Goal: Information Seeking & Learning: Check status

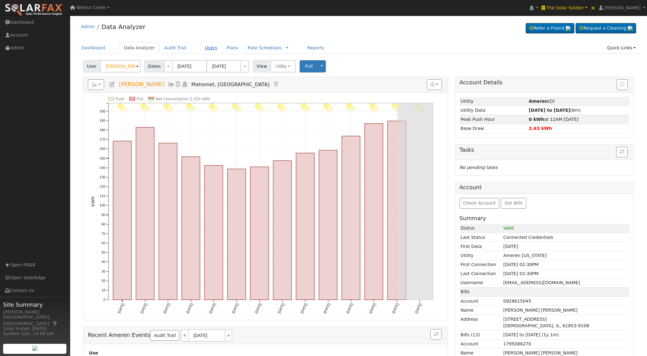
click at [213, 45] on link "Users" at bounding box center [211, 48] width 22 height 12
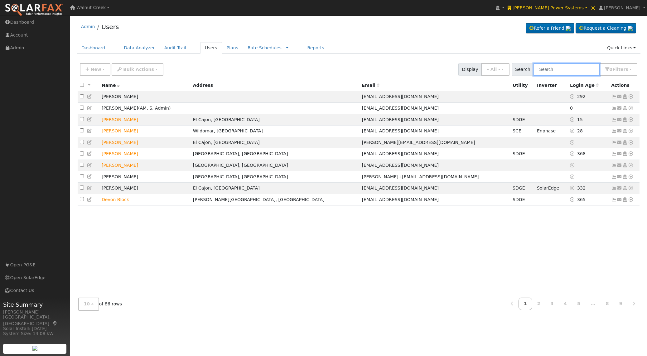
click at [550, 70] on input "text" at bounding box center [567, 69] width 66 height 13
paste input "Greg Thanos"
type input "Greg Thanos"
click at [634, 70] on button "0 Filter s" at bounding box center [619, 69] width 38 height 13
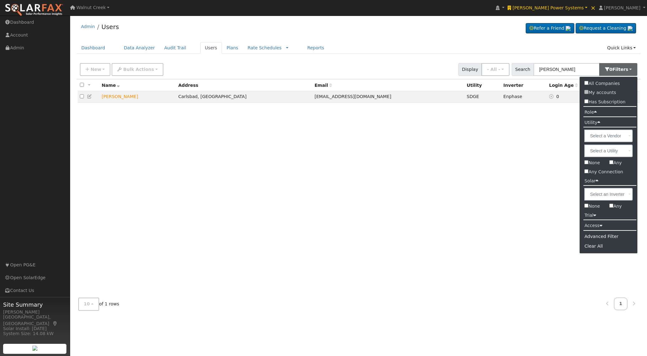
drag, startPoint x: 450, startPoint y: 59, endPoint x: 413, endPoint y: 61, distance: 37.2
click at [450, 59] on div "Dashboard Data Analyzer Audit Trail Users Plans Rate Schedules Rate Schedules C…" at bounding box center [359, 51] width 564 height 18
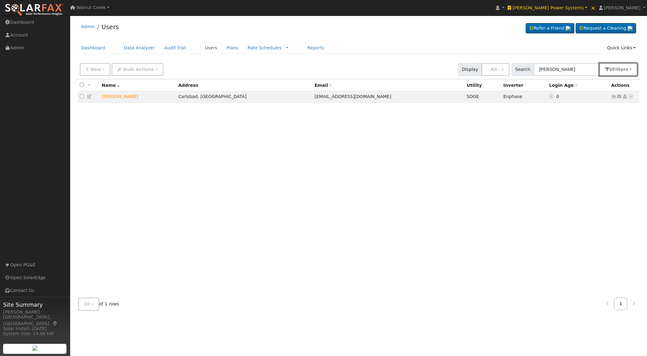
click at [623, 70] on span "Filter s" at bounding box center [621, 69] width 16 height 5
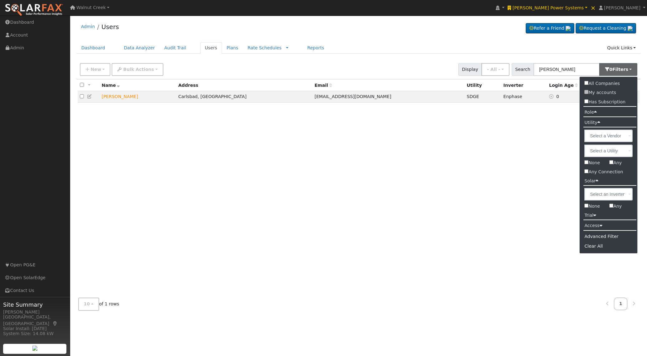
click at [615, 83] on label "All Companies" at bounding box center [602, 83] width 45 height 9
click at [589, 83] on input "All Companies" at bounding box center [587, 83] width 4 height 4
checkbox input "true"
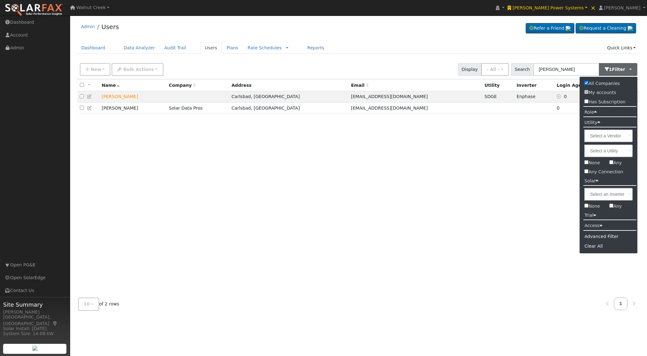
click at [399, 163] on div "All None All on page None on page Name Company Address Email Utility Inverter L…" at bounding box center [359, 185] width 564 height 213
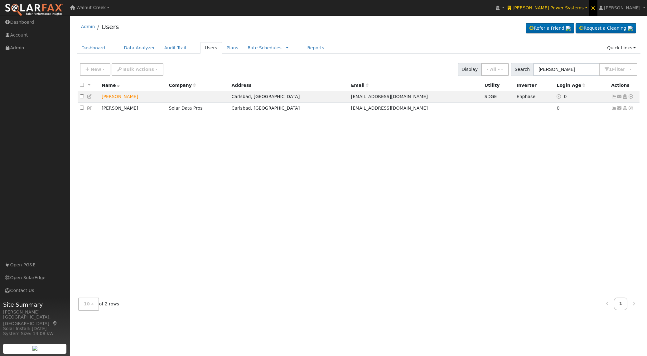
click at [598, 8] on link "×" at bounding box center [593, 7] width 8 height 17
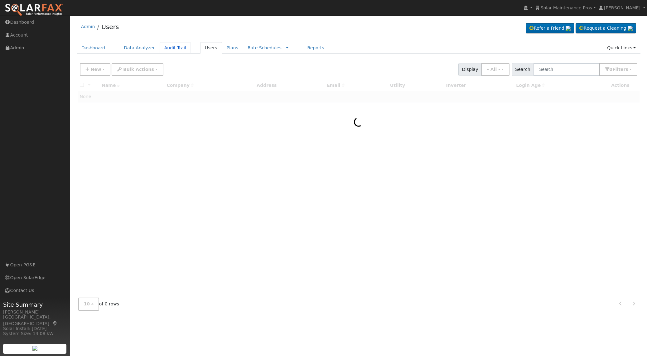
click at [169, 47] on link "Audit Trail" at bounding box center [175, 48] width 31 height 12
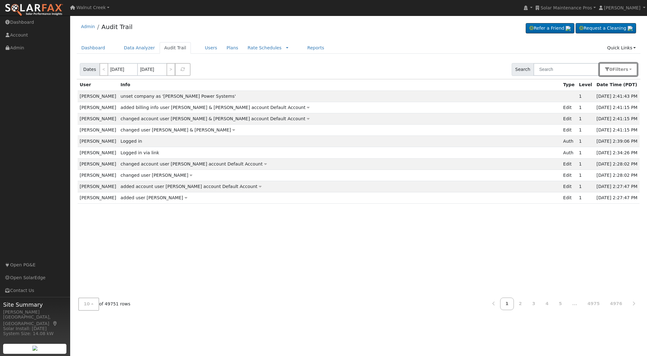
click at [622, 69] on span "Filter s" at bounding box center [621, 69] width 16 height 5
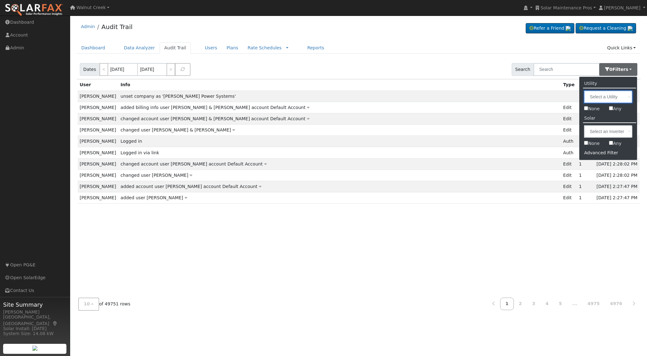
click at [602, 98] on input "text" at bounding box center [608, 96] width 48 height 12
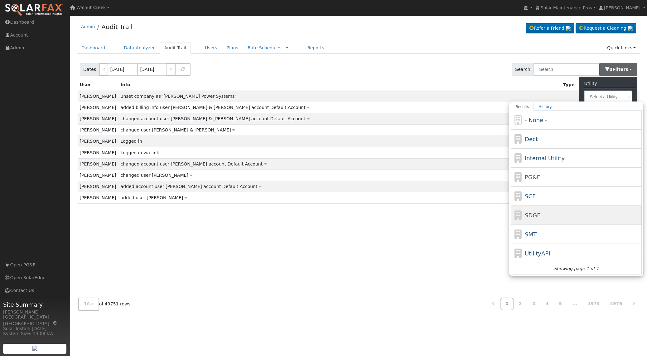
click at [535, 225] on div "SDGE" at bounding box center [576, 234] width 131 height 19
click at [0, 0] on input "Results History - None - Deck Internal Utility PG&E SCE SDGE SMT UtilityAPI Sho…" at bounding box center [0, 0] width 0 height 0
type input "SDGE"
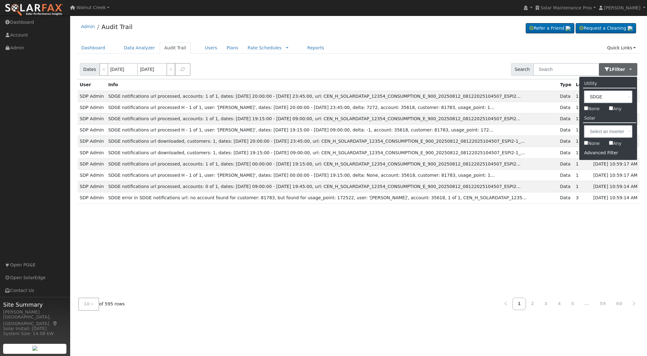
click at [239, 242] on div "User Info Type Level Date Time (PDT) SDP Admin SDGE notifications url processed…" at bounding box center [359, 185] width 564 height 213
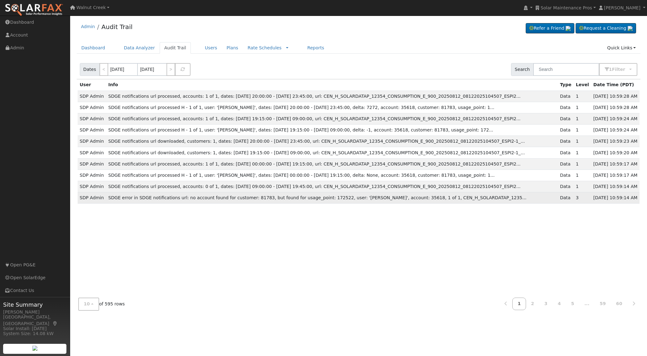
click at [111, 199] on span "SDGE error in SDGE notifications url: no account found for customer: 81783, but…" at bounding box center [317, 197] width 418 height 5
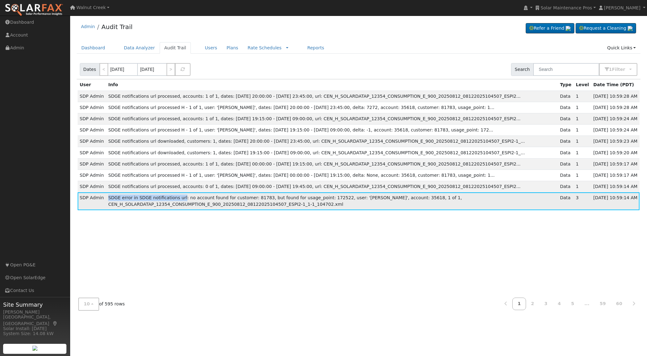
click at [175, 199] on span "SDGE error in SDGE notifications url: no account found for customer: 81783, but…" at bounding box center [285, 201] width 354 height 12
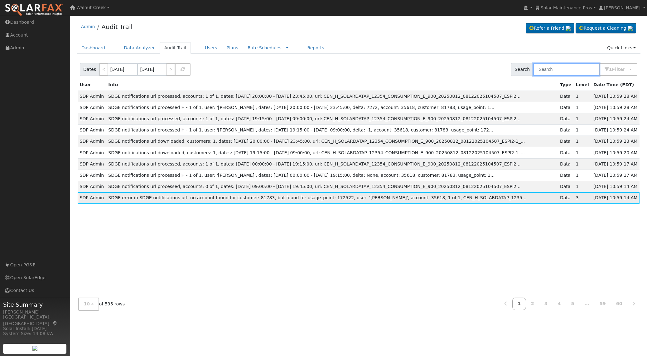
click at [578, 74] on input "text" at bounding box center [567, 69] width 66 height 13
paste input "SDGE error in SDGE notifications url"
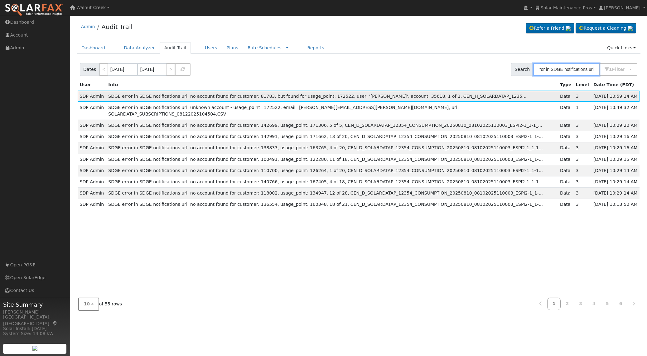
type input "SDGE error in SDGE notifications url"
click at [84, 304] on span "10" at bounding box center [87, 303] width 6 height 5
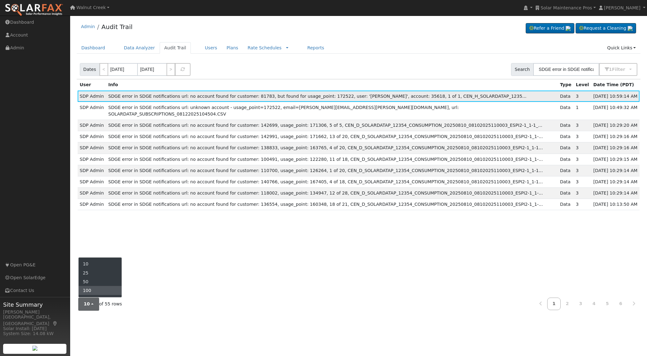
click at [92, 287] on link "100" at bounding box center [100, 290] width 43 height 9
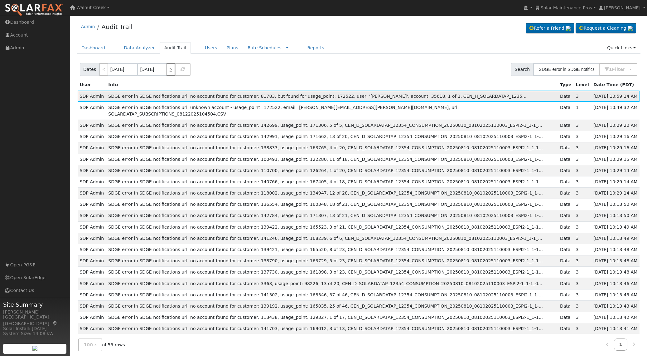
click at [172, 71] on link ">" at bounding box center [171, 69] width 9 height 13
type input "08/13/2025"
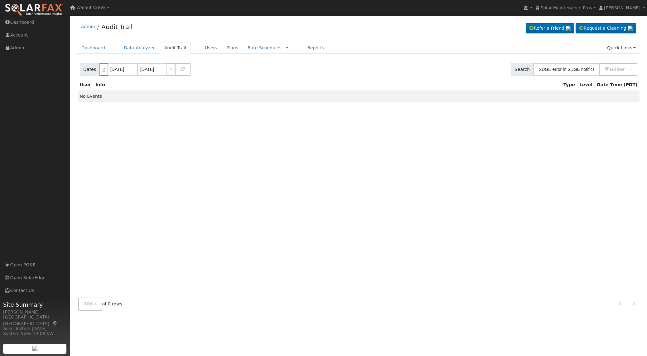
click at [102, 72] on link "<" at bounding box center [104, 69] width 9 height 13
type input "[DATE]"
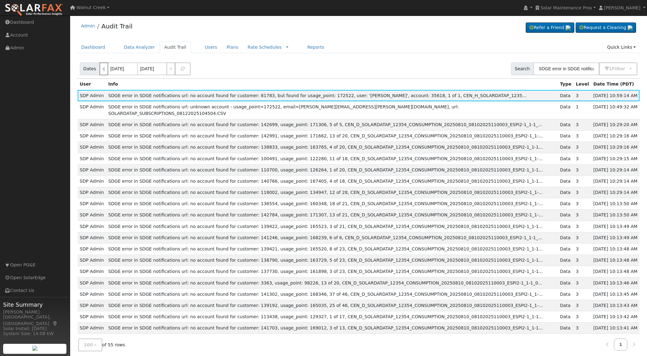
click at [102, 72] on link "<" at bounding box center [104, 68] width 9 height 13
type input "08/11/2025"
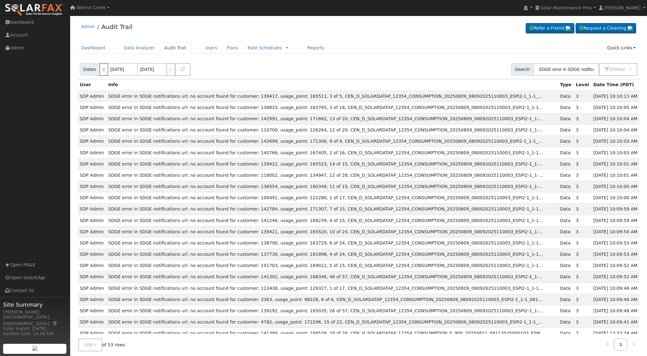
click at [104, 71] on link "<" at bounding box center [104, 69] width 9 height 13
type input "08/10/2025"
click at [104, 71] on link "<" at bounding box center [104, 69] width 9 height 13
type input "08/09/2025"
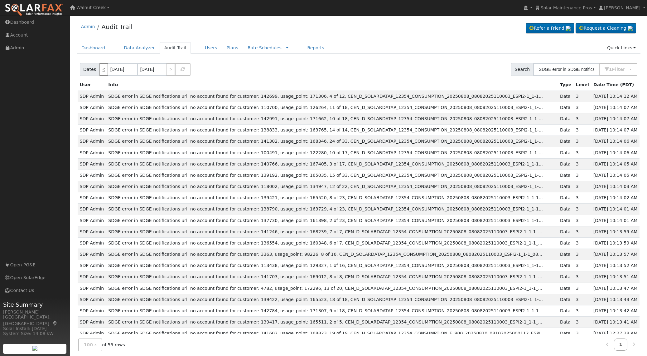
type input "08/09/2025"
click at [167, 72] on link ">" at bounding box center [171, 69] width 9 height 13
type input "08/10/2025"
click at [167, 72] on link ">" at bounding box center [171, 69] width 9 height 13
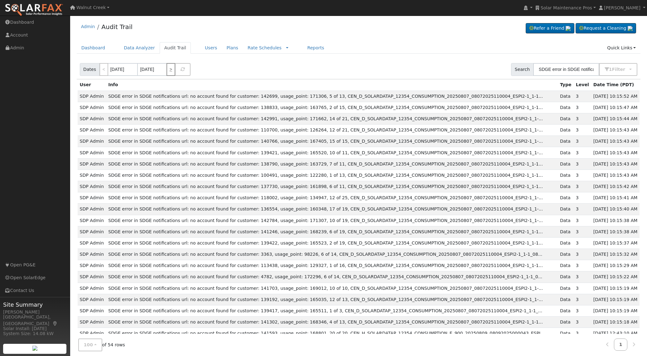
type input "08/11/2025"
click at [167, 72] on link ">" at bounding box center [171, 69] width 9 height 13
type input "[DATE]"
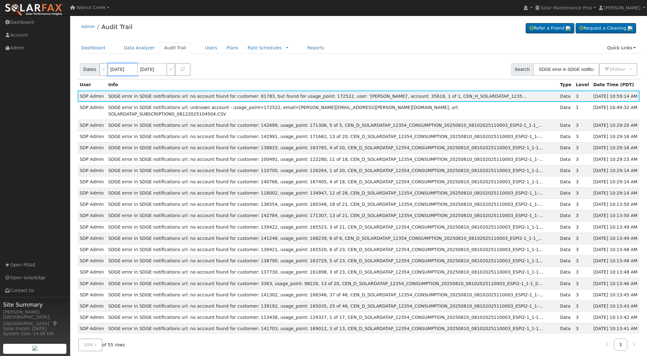
click at [108, 72] on input "[DATE]" at bounding box center [123, 69] width 30 height 13
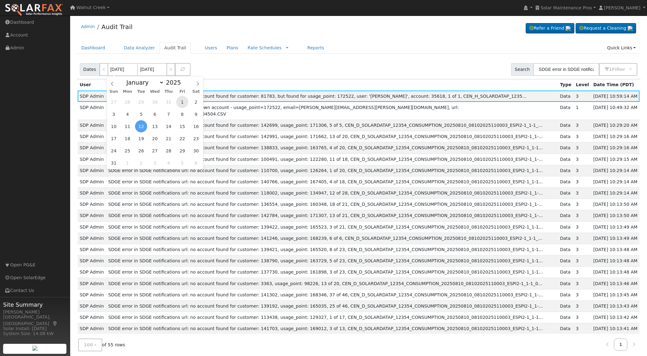
click at [181, 100] on span "1" at bounding box center [182, 102] width 12 height 12
type input "08/01/2025"
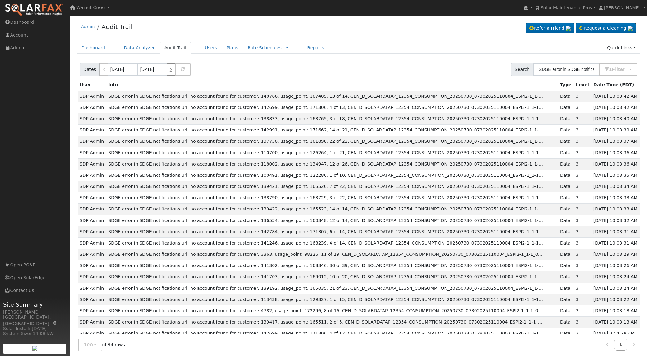
click at [170, 67] on link ">" at bounding box center [171, 69] width 9 height 13
type input "08/02/2025"
